Goal: Transaction & Acquisition: Purchase product/service

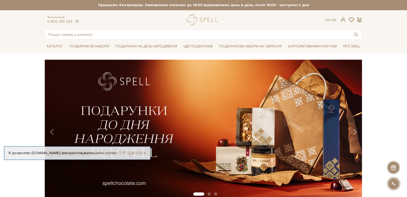
click at [131, 152] on link "Погоджуюсь" at bounding box center [131, 152] width 27 height 5
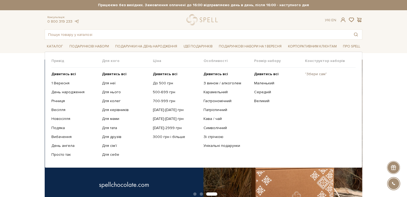
click at [317, 76] on link ""Збери сам"" at bounding box center [328, 74] width 47 height 5
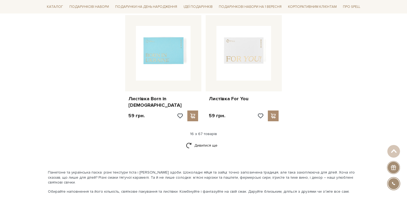
scroll to position [713, 0]
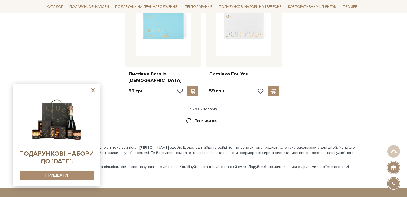
click at [93, 90] on icon at bounding box center [93, 90] width 4 height 4
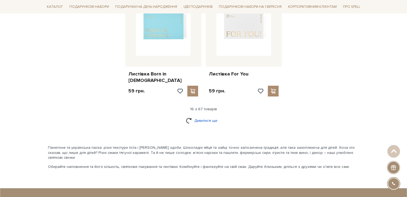
click at [193, 116] on link "Дивитися ще" at bounding box center [203, 120] width 35 height 9
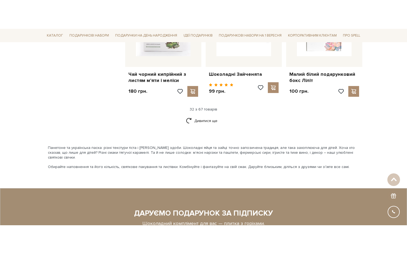
scroll to position [1335, 0]
